Goal: Information Seeking & Learning: Learn about a topic

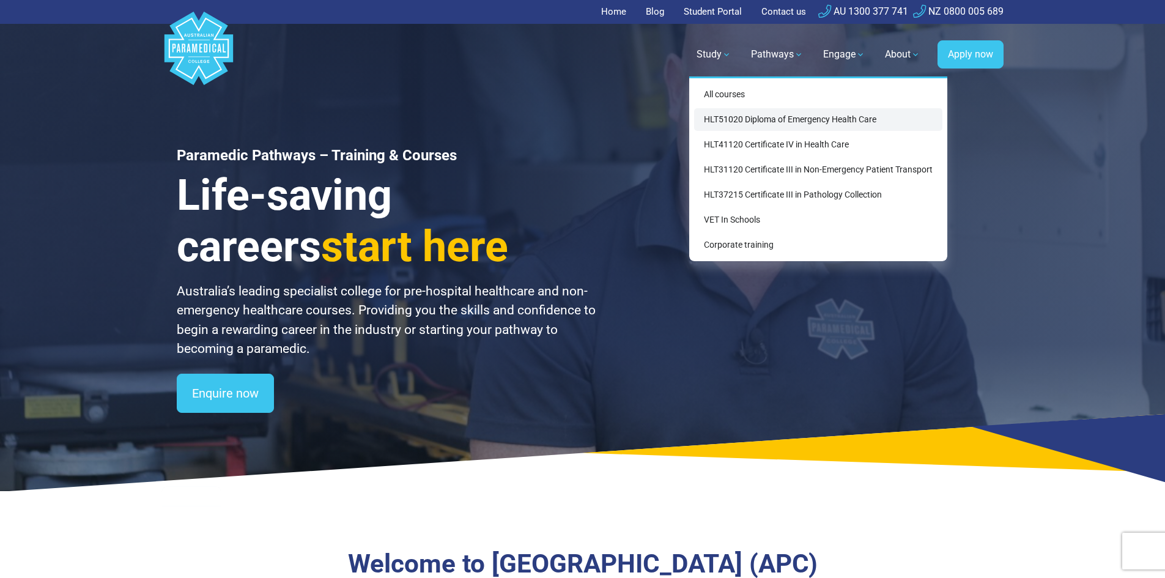
click at [738, 122] on link "HLT51020 Diploma of Emergency Health Care" at bounding box center [818, 119] width 248 height 23
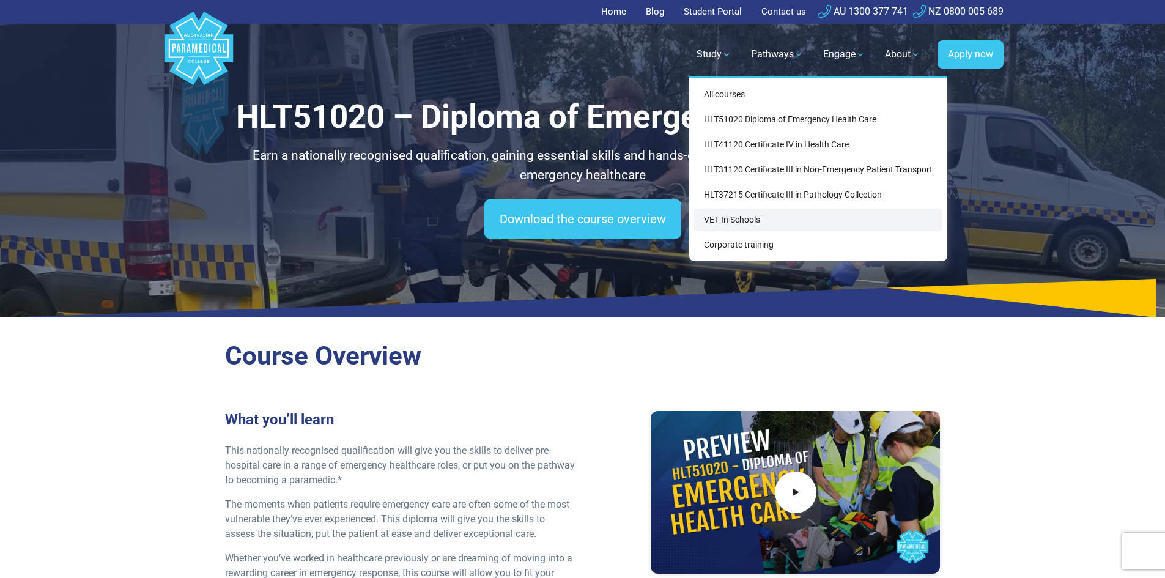
click at [745, 222] on link "VET In Schools" at bounding box center [818, 220] width 248 height 23
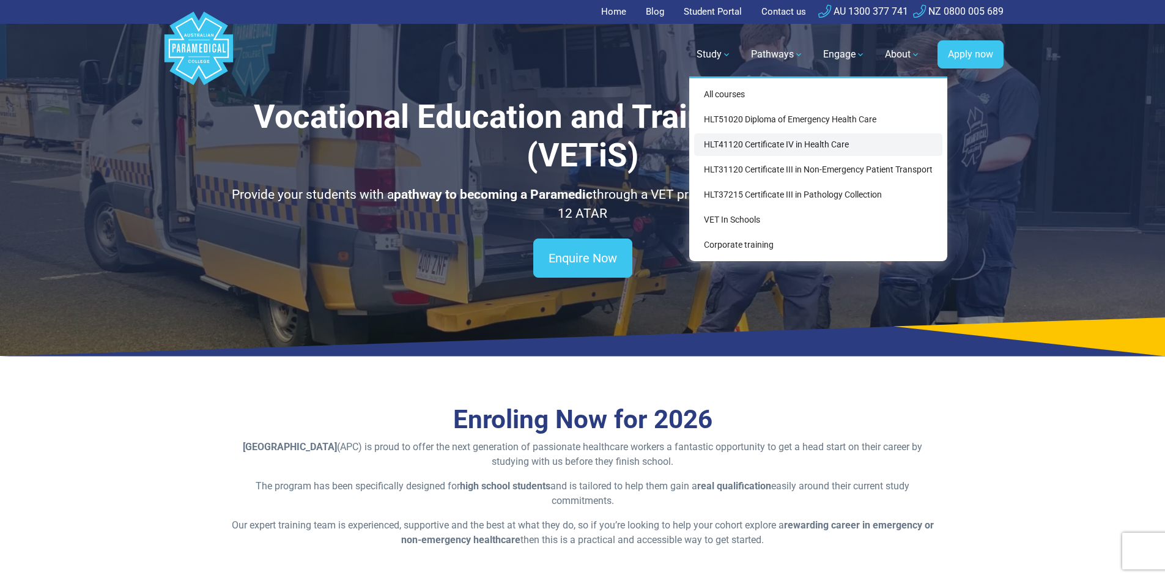
click at [726, 153] on link "HLT41120 Certificate IV in Health Care" at bounding box center [818, 144] width 248 height 23
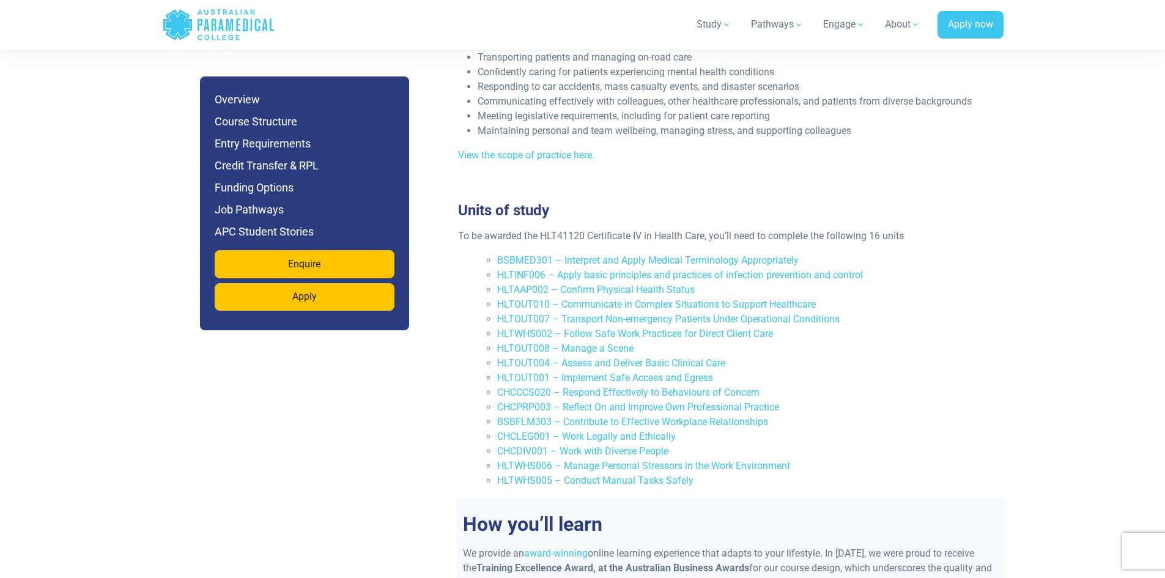
scroll to position [1774, 0]
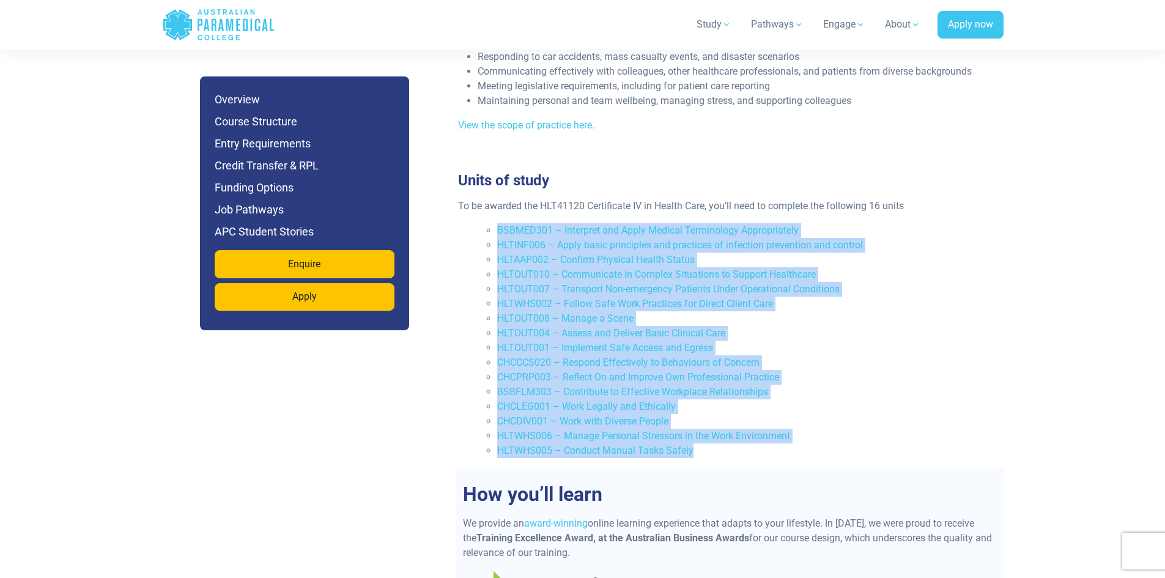
drag, startPoint x: 495, startPoint y: 183, endPoint x: 736, endPoint y: 407, distance: 329.0
click at [736, 407] on ul "BSBMED301 – Interpret and Apply Medical Terminology Appropriately HLTINF006 – A…" at bounding box center [735, 340] width 514 height 235
copy ul "BSBMED301 – Interpret and Apply Medical Terminology Appropriately HLTINF006 – A…"
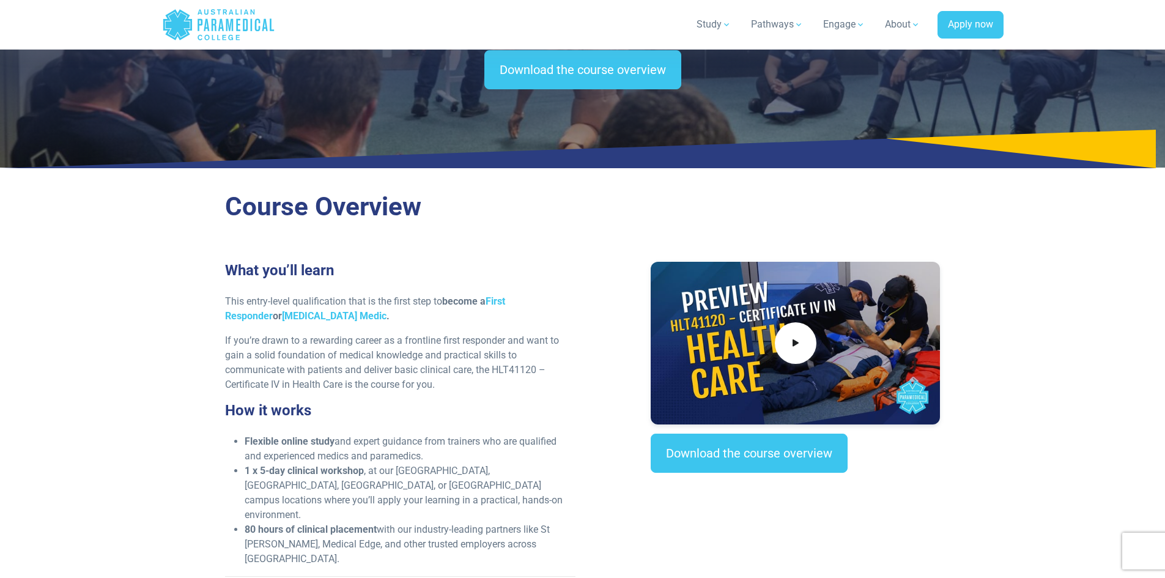
scroll to position [0, 0]
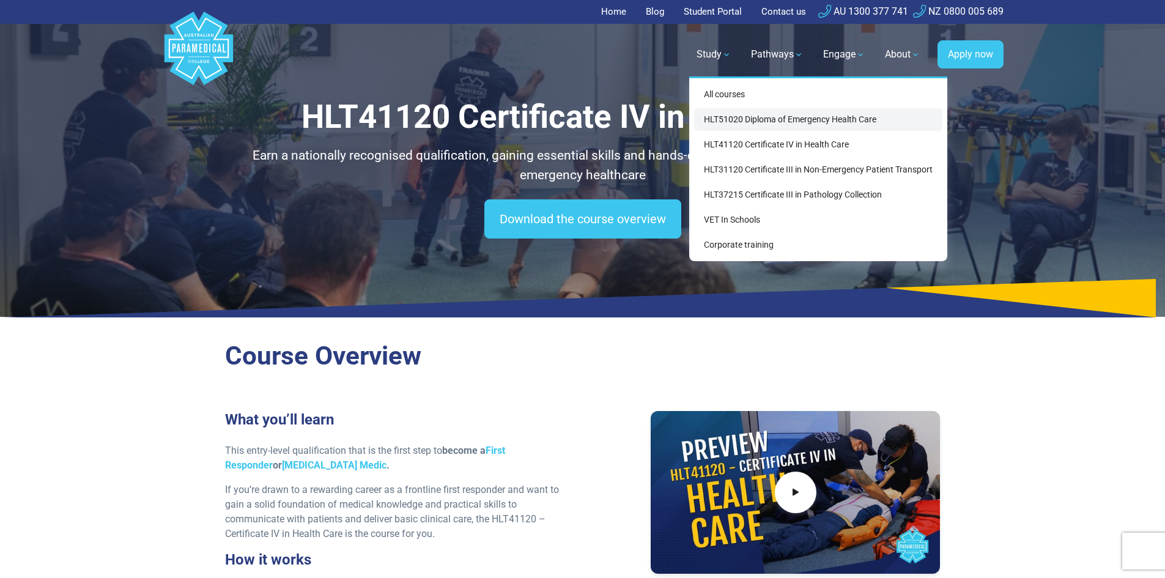
click at [733, 124] on link "HLT51020 Diploma of Emergency Health Care" at bounding box center [818, 119] width 248 height 23
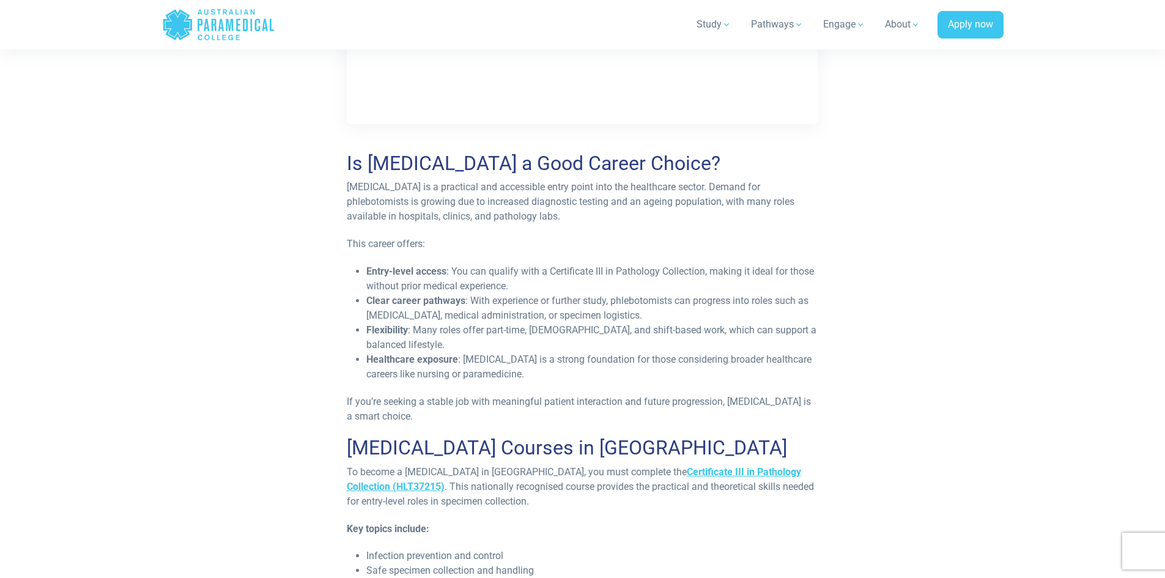
scroll to position [1590, 0]
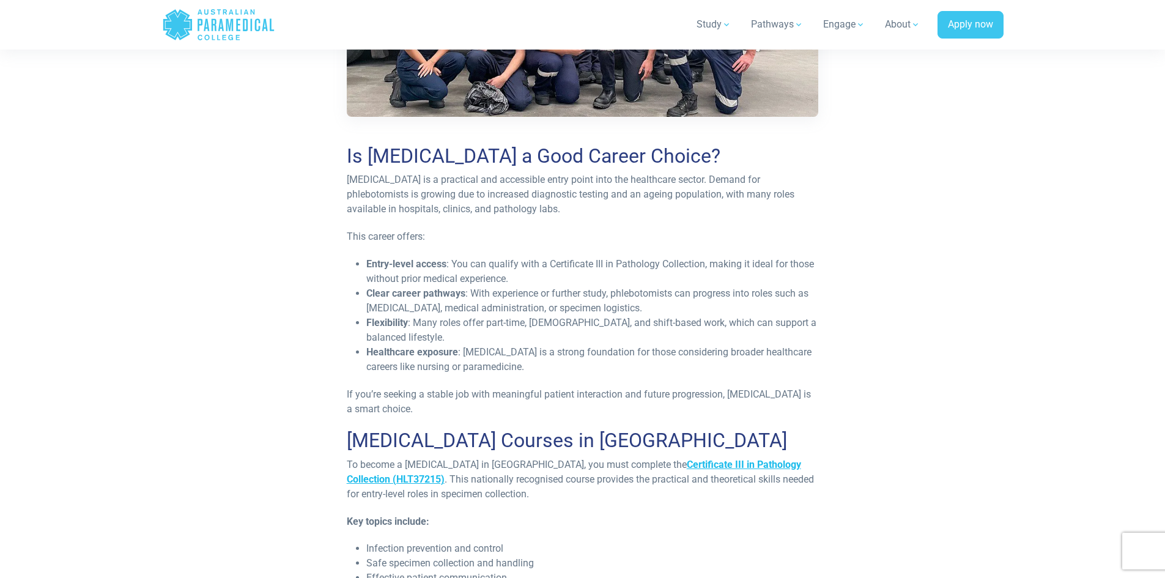
click at [653, 459] on strong "Certificate III in Pathology Collection (HLT37215)" at bounding box center [574, 472] width 455 height 26
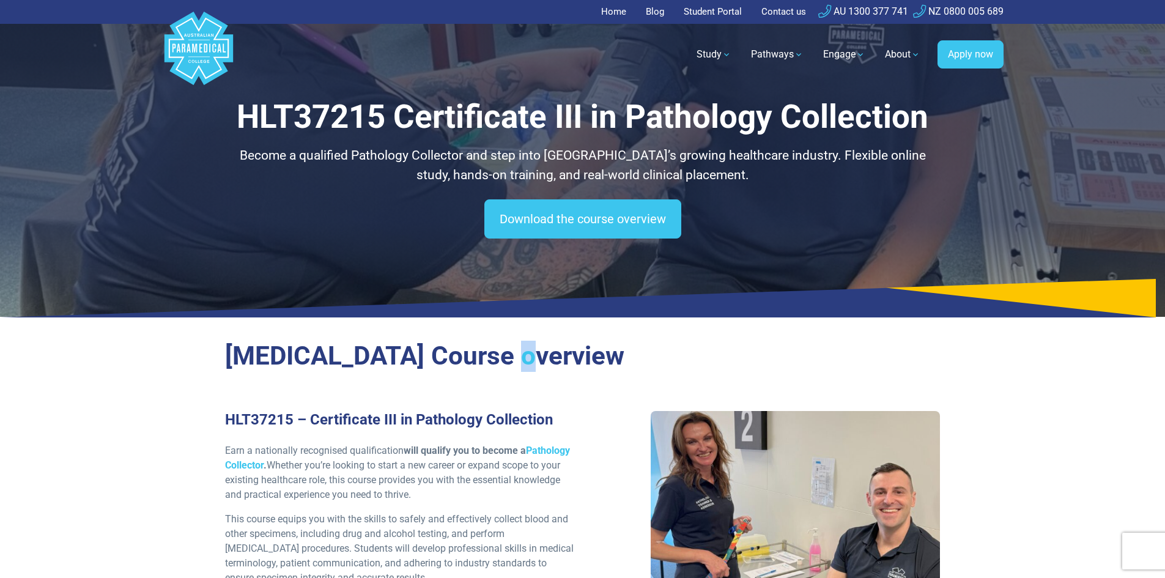
drag, startPoint x: 519, startPoint y: 322, endPoint x: 694, endPoint y: 10, distance: 357.2
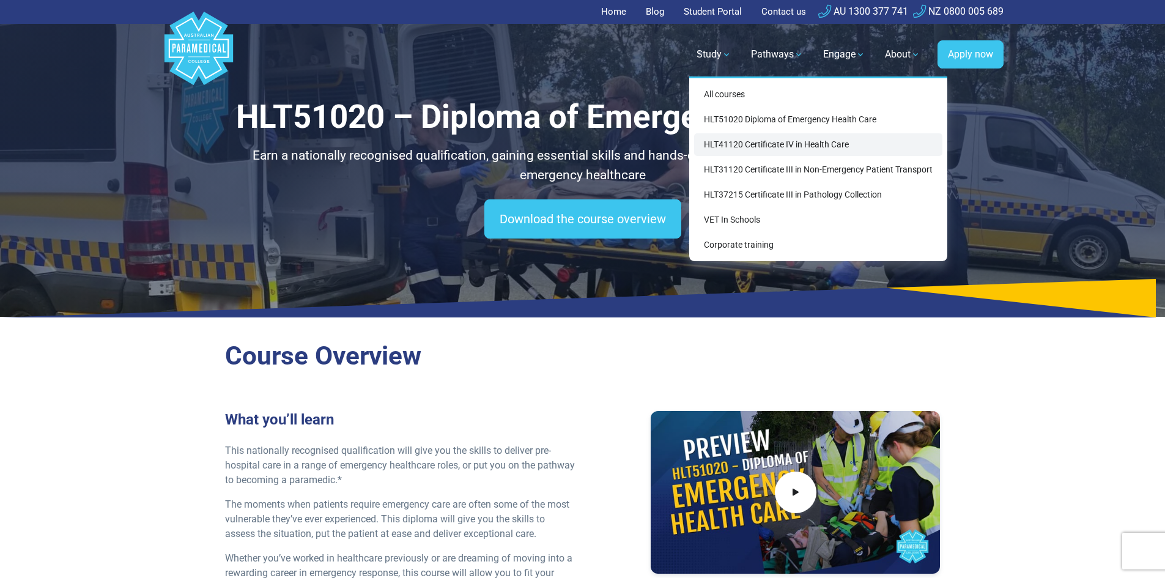
click at [745, 151] on link "HLT41120 Certificate IV in Health Care" at bounding box center [818, 144] width 248 height 23
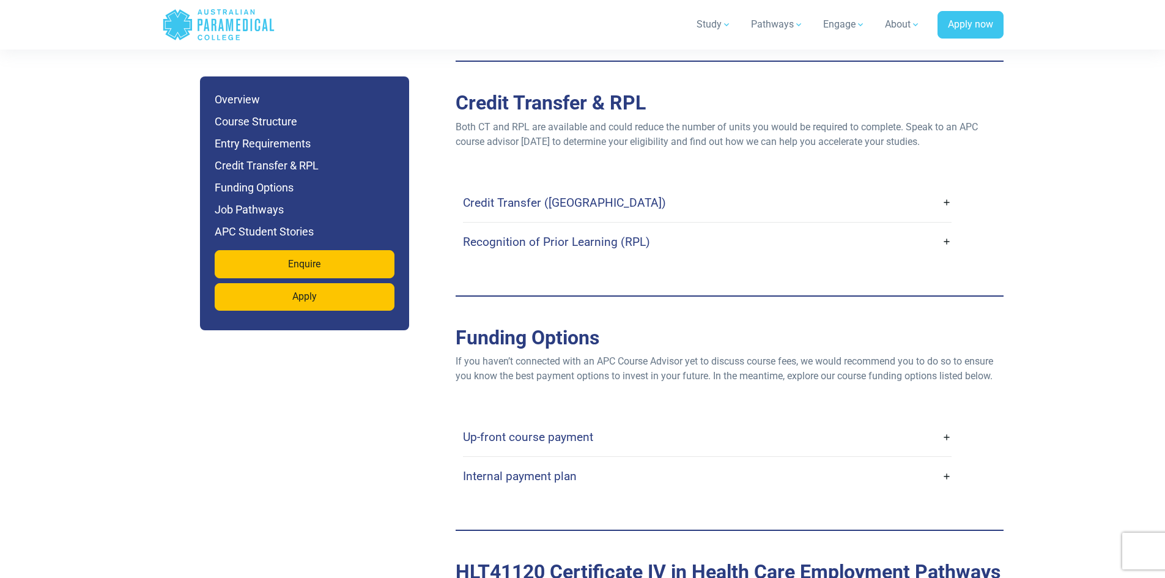
scroll to position [2814, 0]
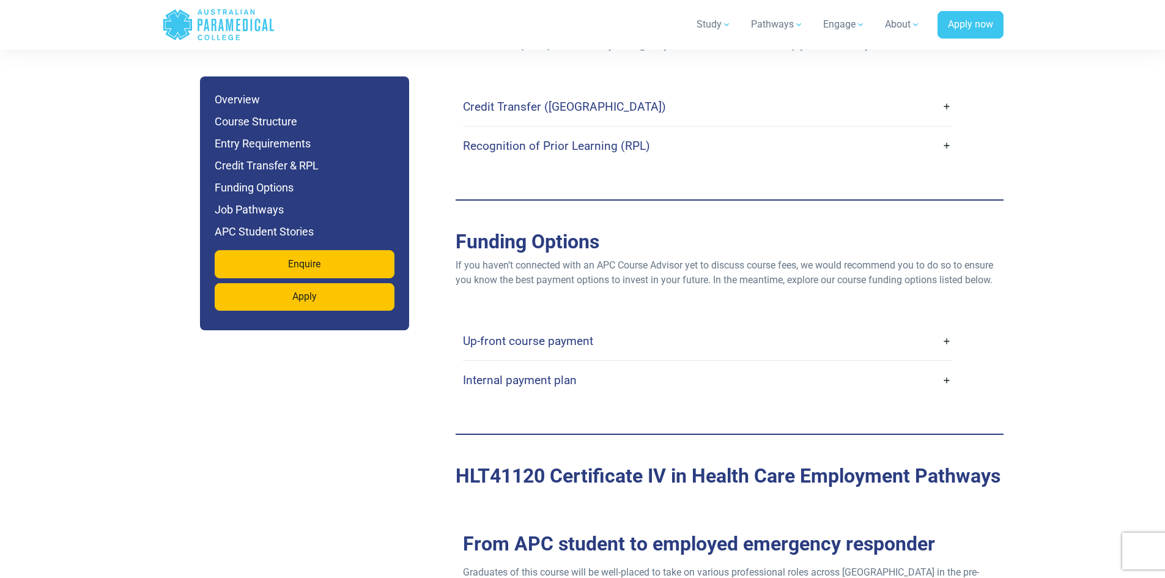
click at [609, 297] on div "Up-front course payment Many students choose to pay for their course upfront as…" at bounding box center [730, 360] width 548 height 127
click at [615, 327] on link "Up-front course payment" at bounding box center [707, 341] width 489 height 29
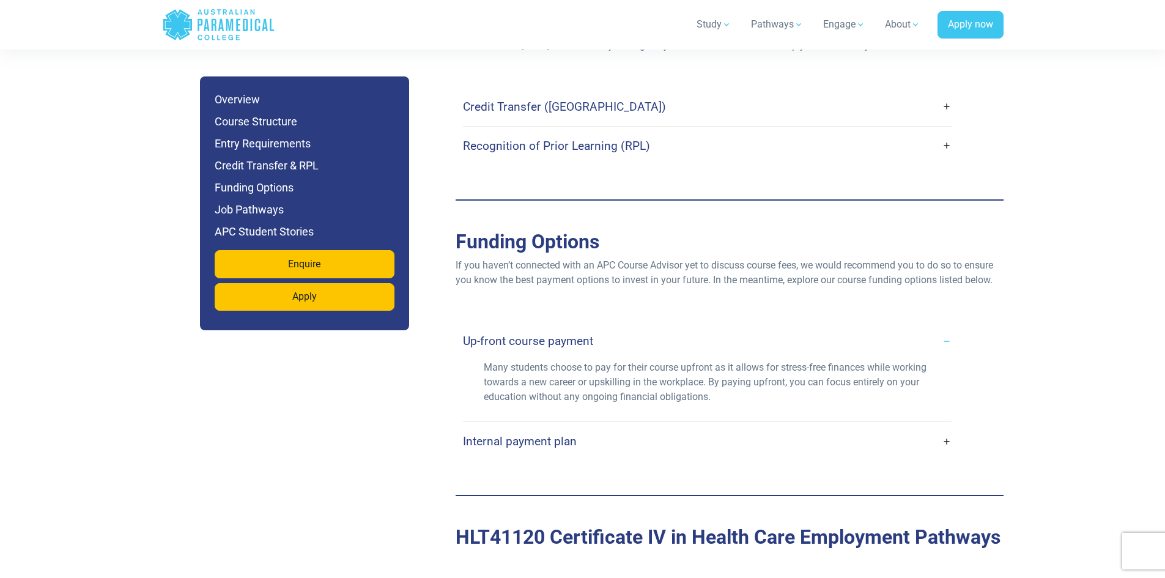
click at [615, 327] on link "Up-front course payment" at bounding box center [707, 341] width 489 height 29
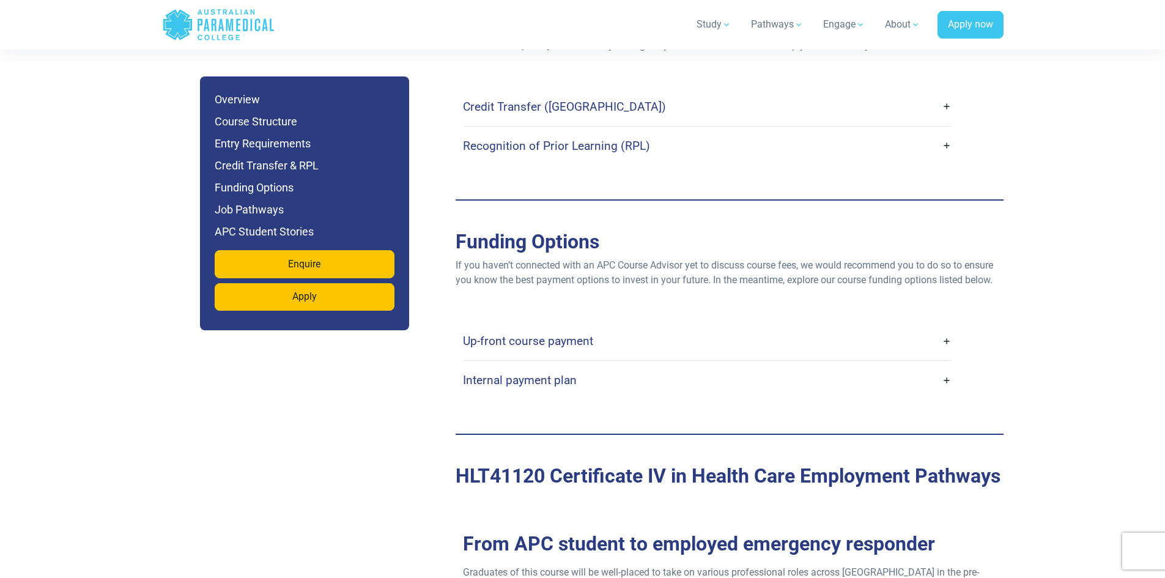
click at [659, 366] on link "Internal payment plan" at bounding box center [707, 380] width 489 height 29
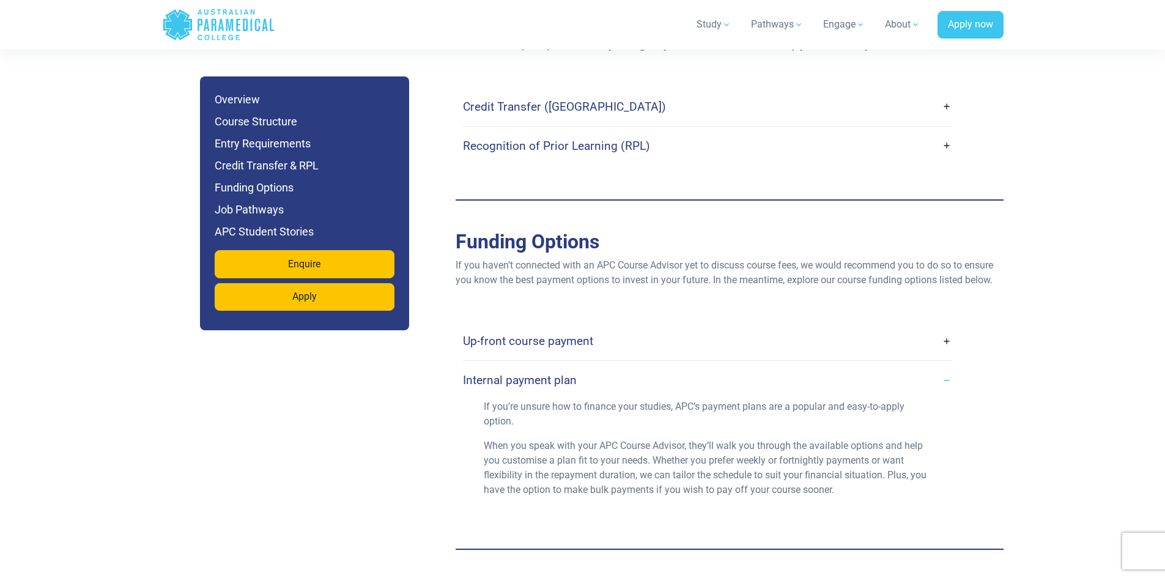
click at [655, 366] on link "Internal payment plan" at bounding box center [707, 380] width 489 height 29
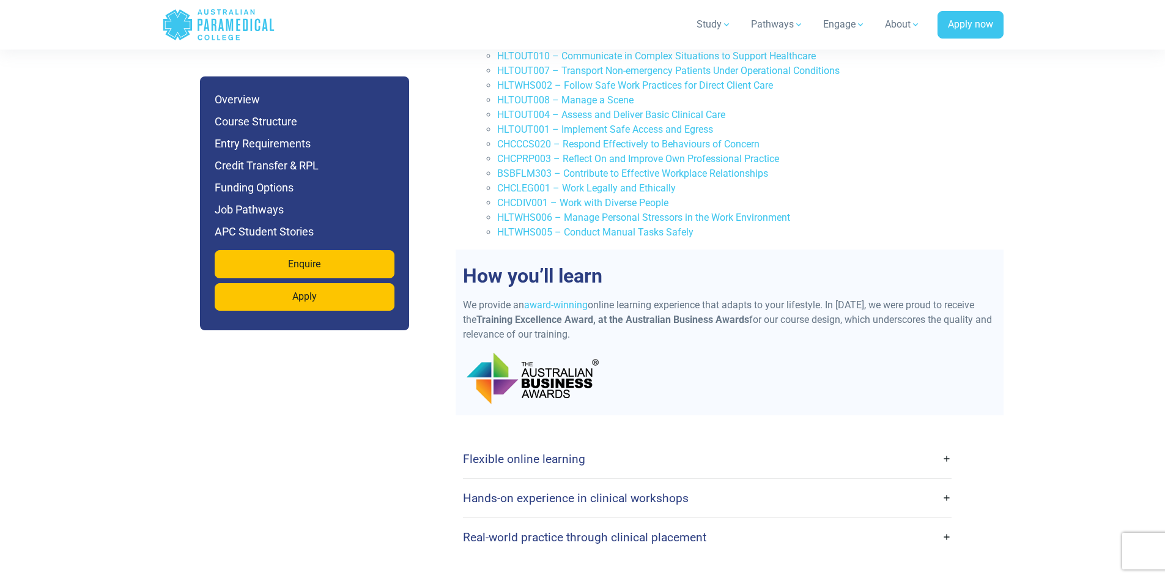
scroll to position [2019, 0]
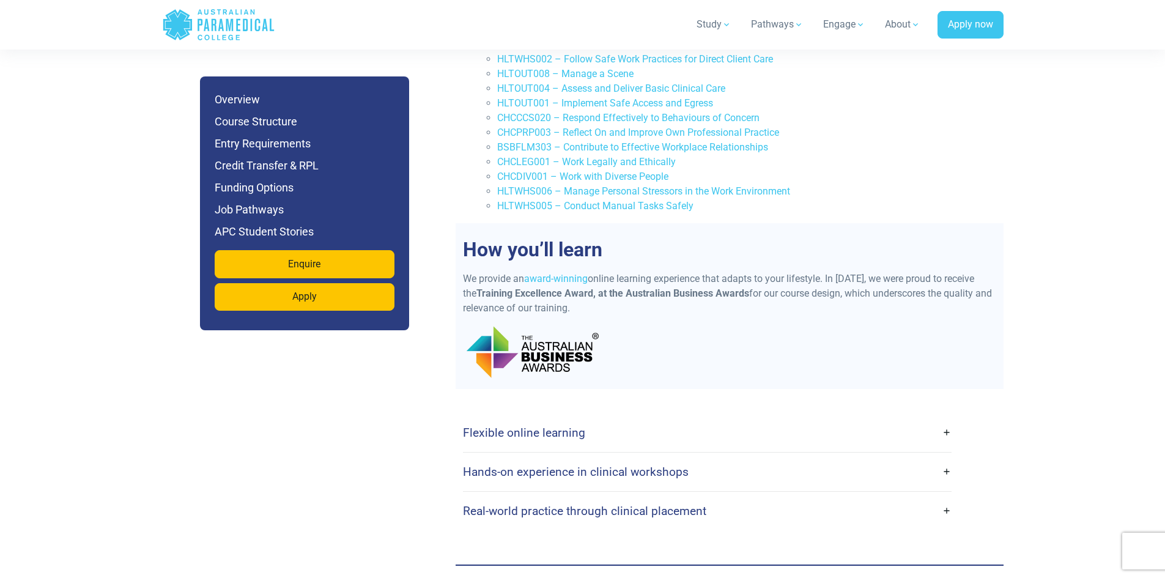
click at [634, 418] on link "Flexible online learning" at bounding box center [707, 432] width 489 height 29
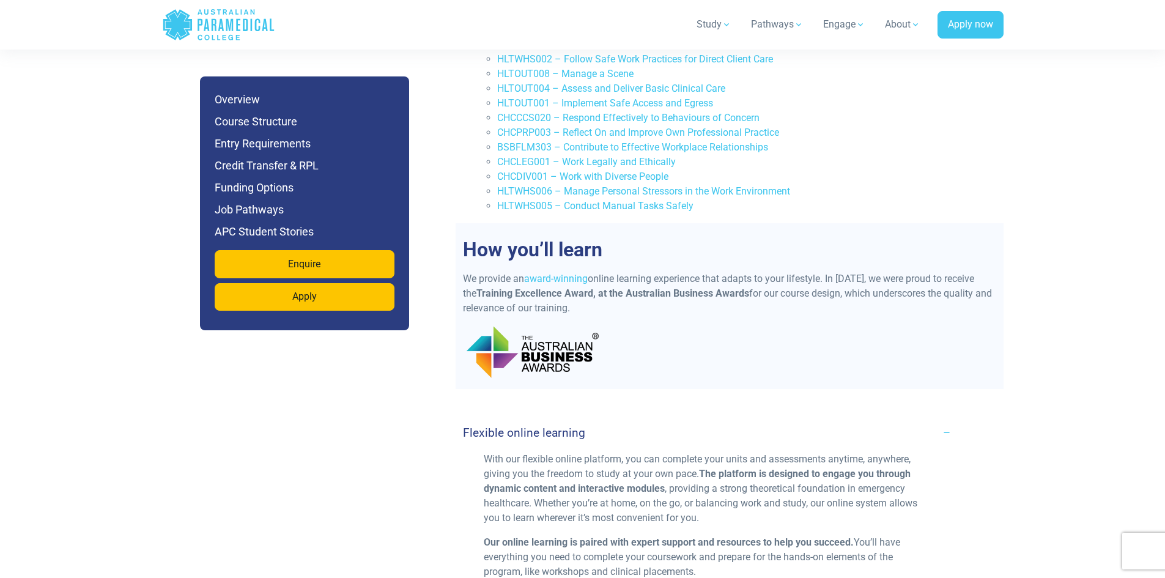
click at [634, 418] on link "Flexible online learning" at bounding box center [707, 432] width 489 height 29
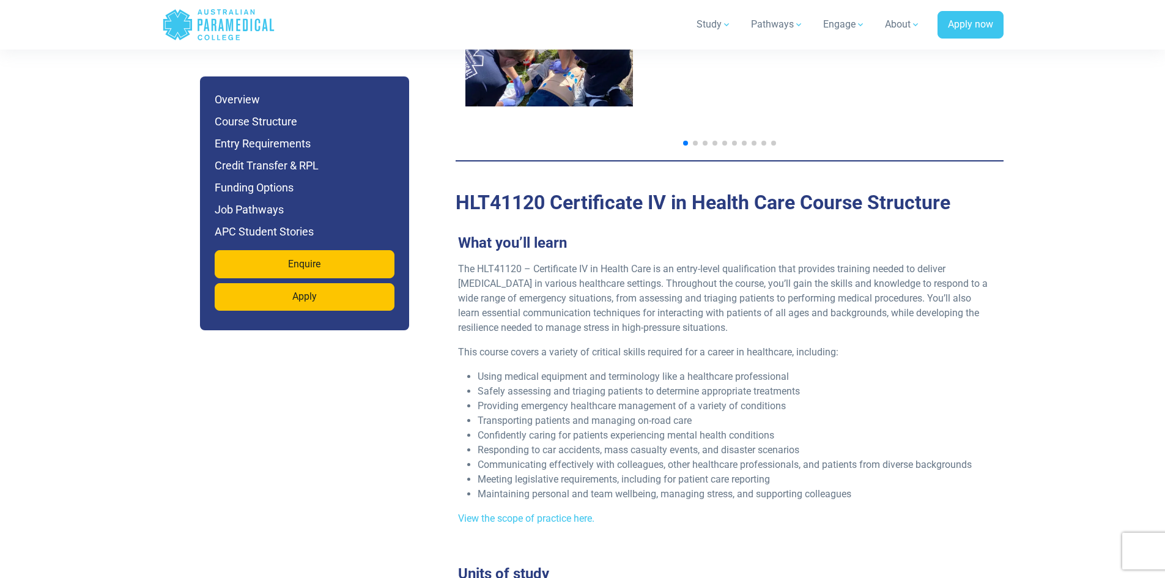
scroll to position [1407, 0]
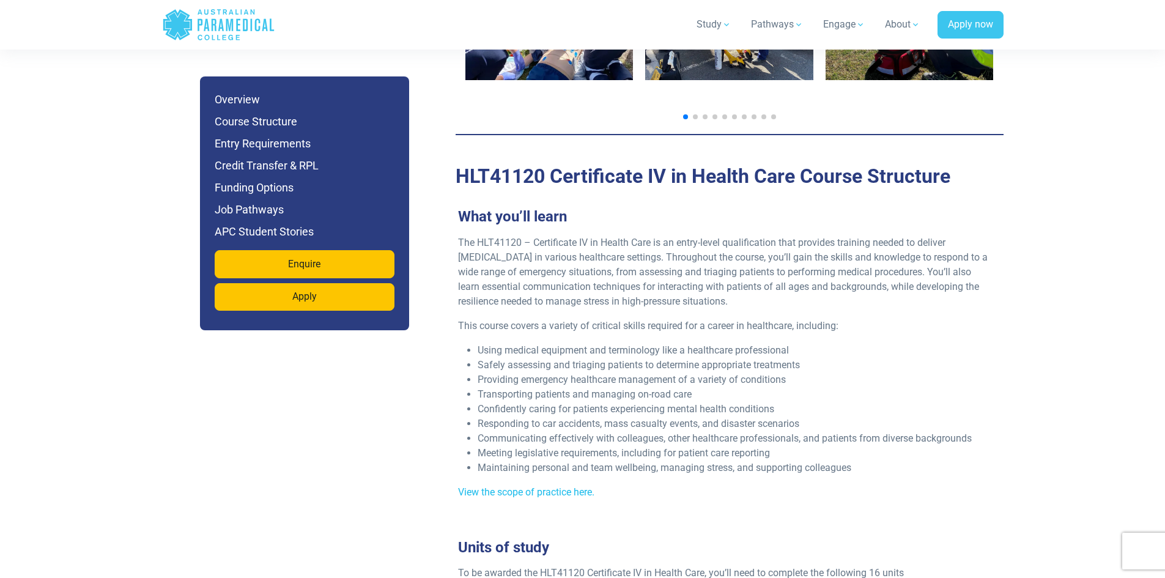
click at [579, 486] on link "View the scope of practice here." at bounding box center [526, 492] width 136 height 12
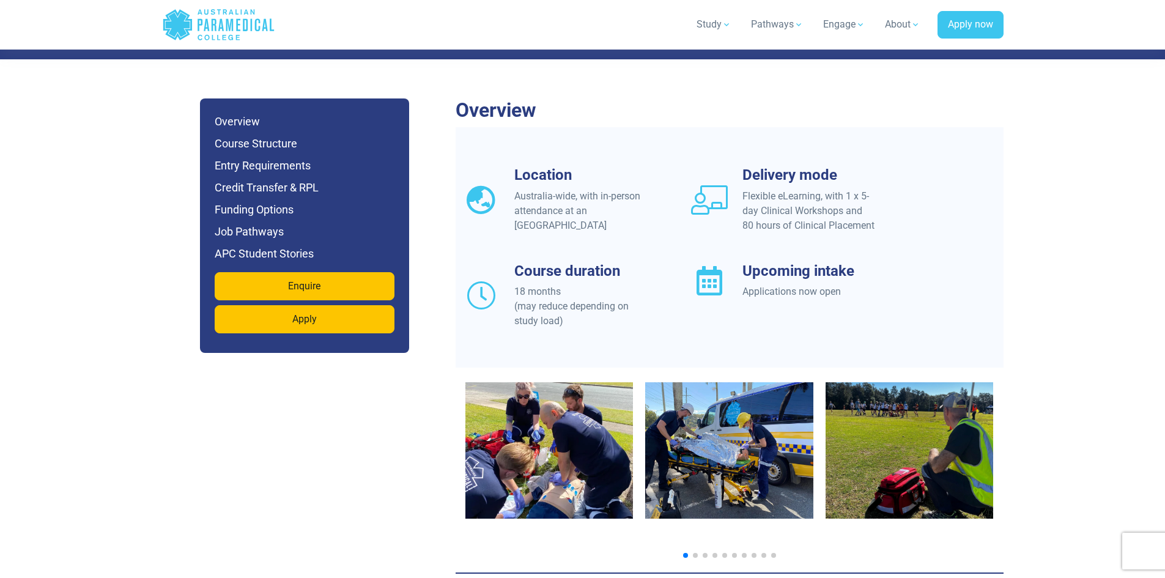
scroll to position [856, 0]
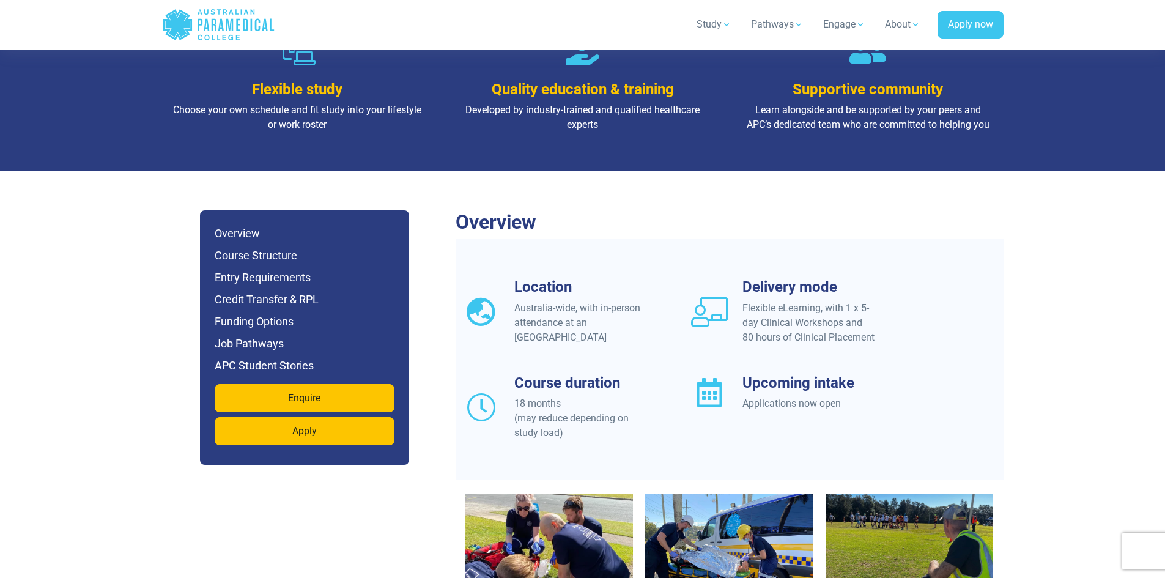
click at [579, 396] on div "18 months (may reduce depending on study load)" at bounding box center [580, 418] width 133 height 44
click at [568, 396] on div "18 months (may reduce depending on study load)" at bounding box center [580, 418] width 133 height 44
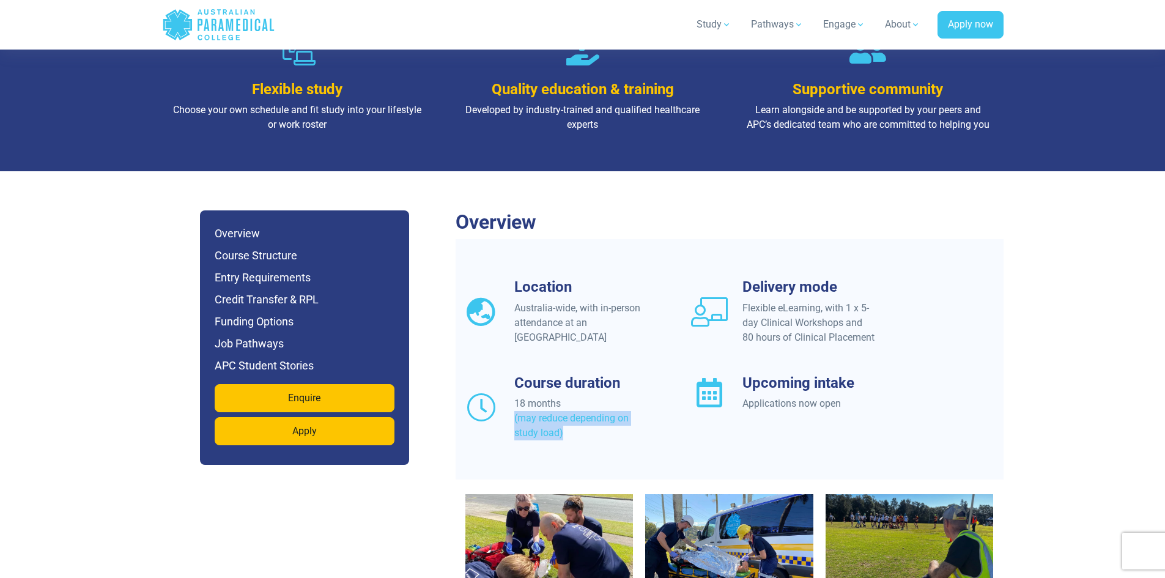
click at [568, 396] on div "18 months (may reduce depending on study load)" at bounding box center [580, 418] width 133 height 44
click at [580, 396] on div "18 months (may reduce depending on study load)" at bounding box center [580, 418] width 133 height 44
click at [748, 301] on div "Flexible eLearning, with 1 x 5-day Clinical Workshops and 80 hours of Clinical …" at bounding box center [809, 323] width 133 height 44
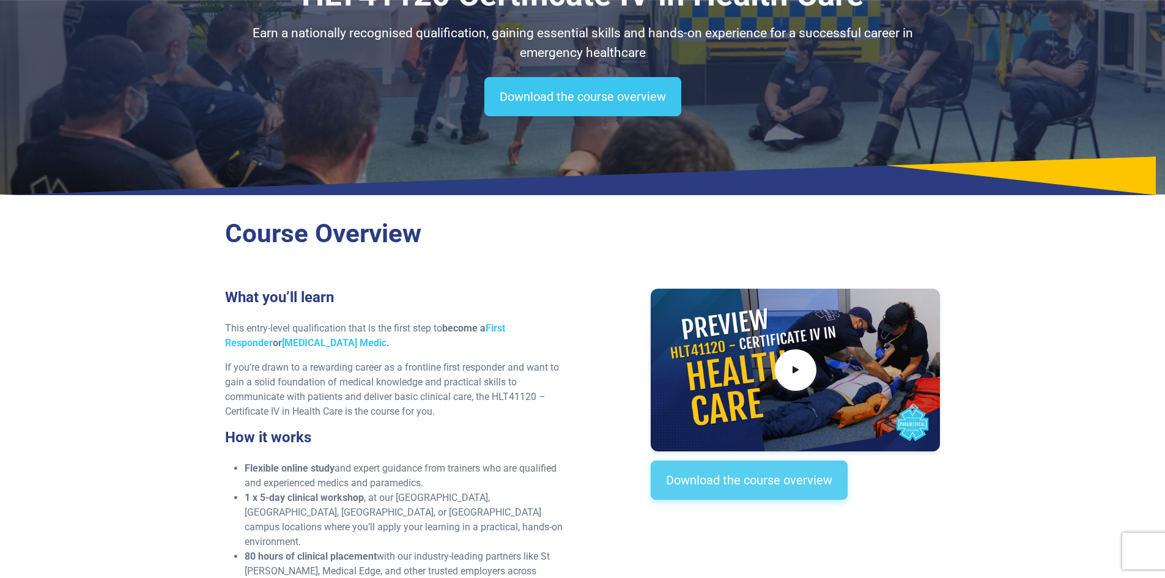
click at [751, 478] on link "Download the course overview" at bounding box center [749, 480] width 197 height 39
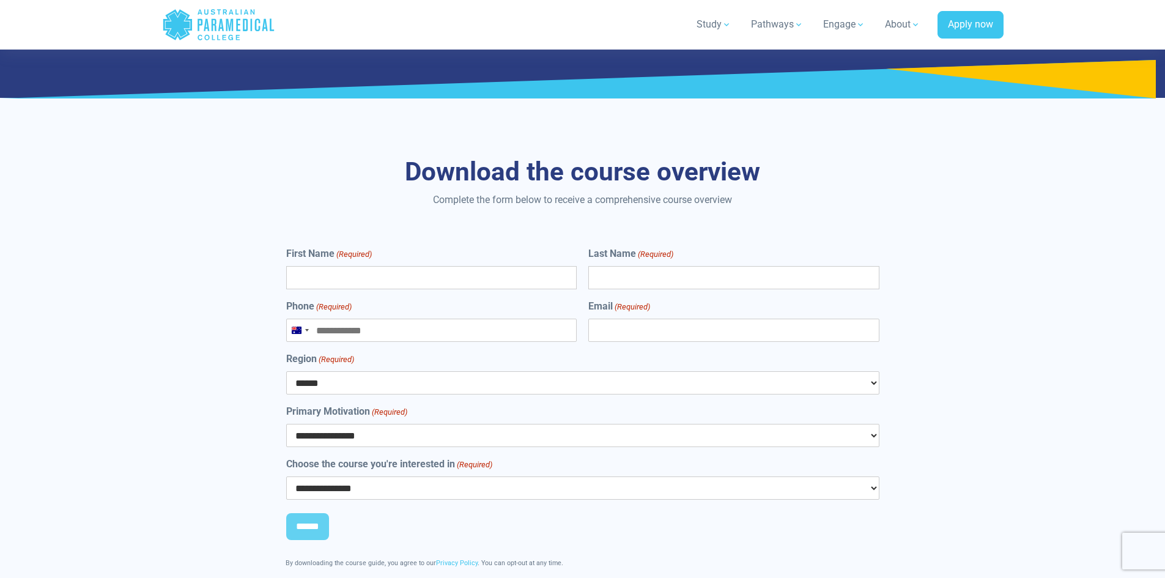
scroll to position [5083, 0]
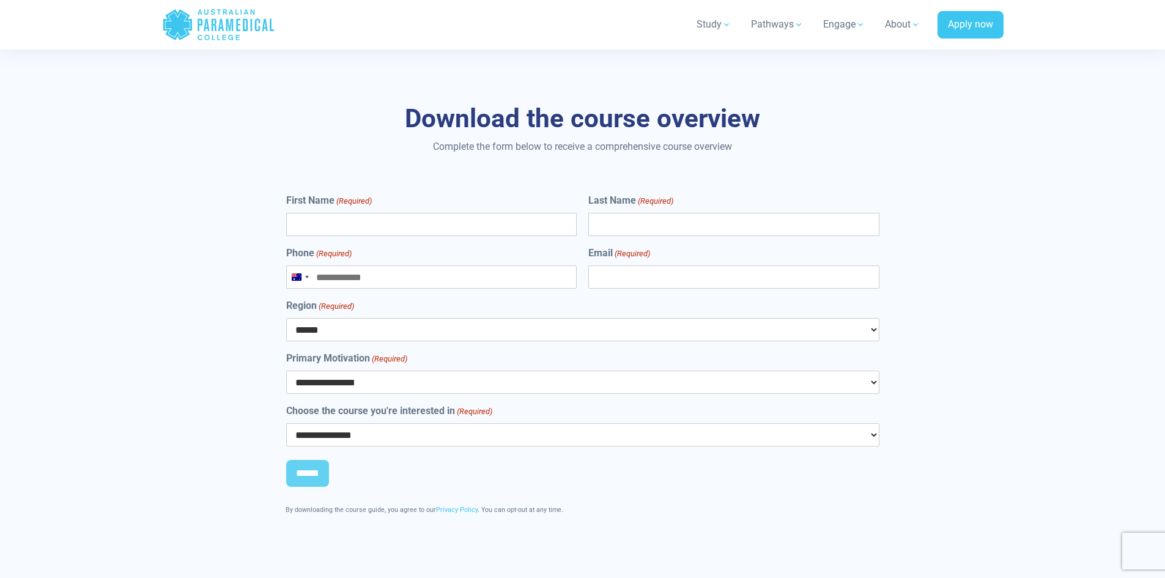
click at [458, 213] on input "First Name (Required)" at bounding box center [431, 224] width 291 height 23
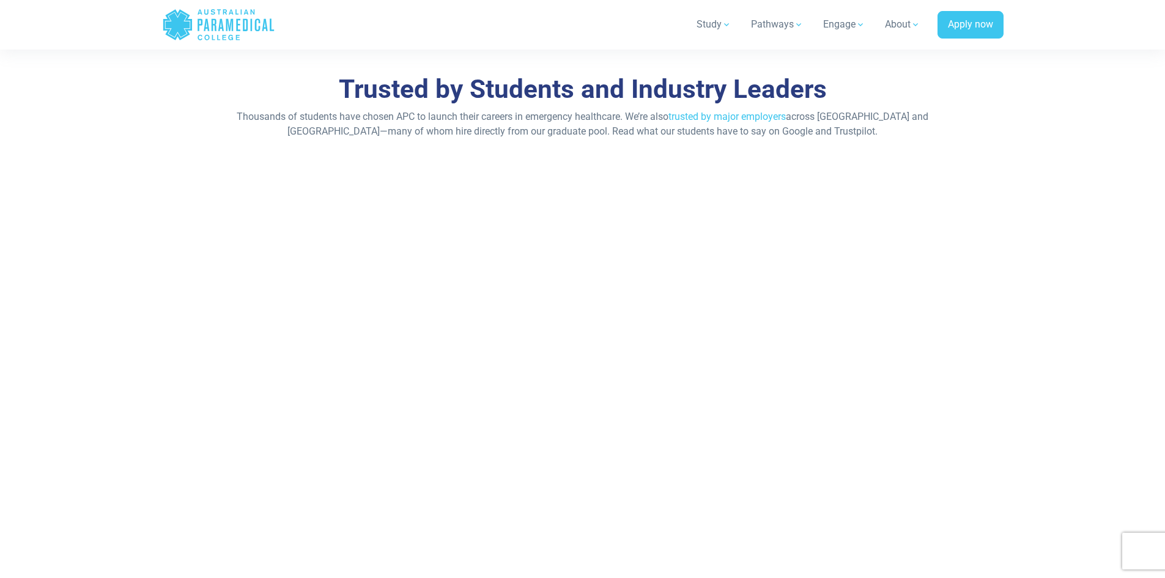
scroll to position [5168, 0]
